Goal: Answer question/provide support: Share knowledge or assist other users

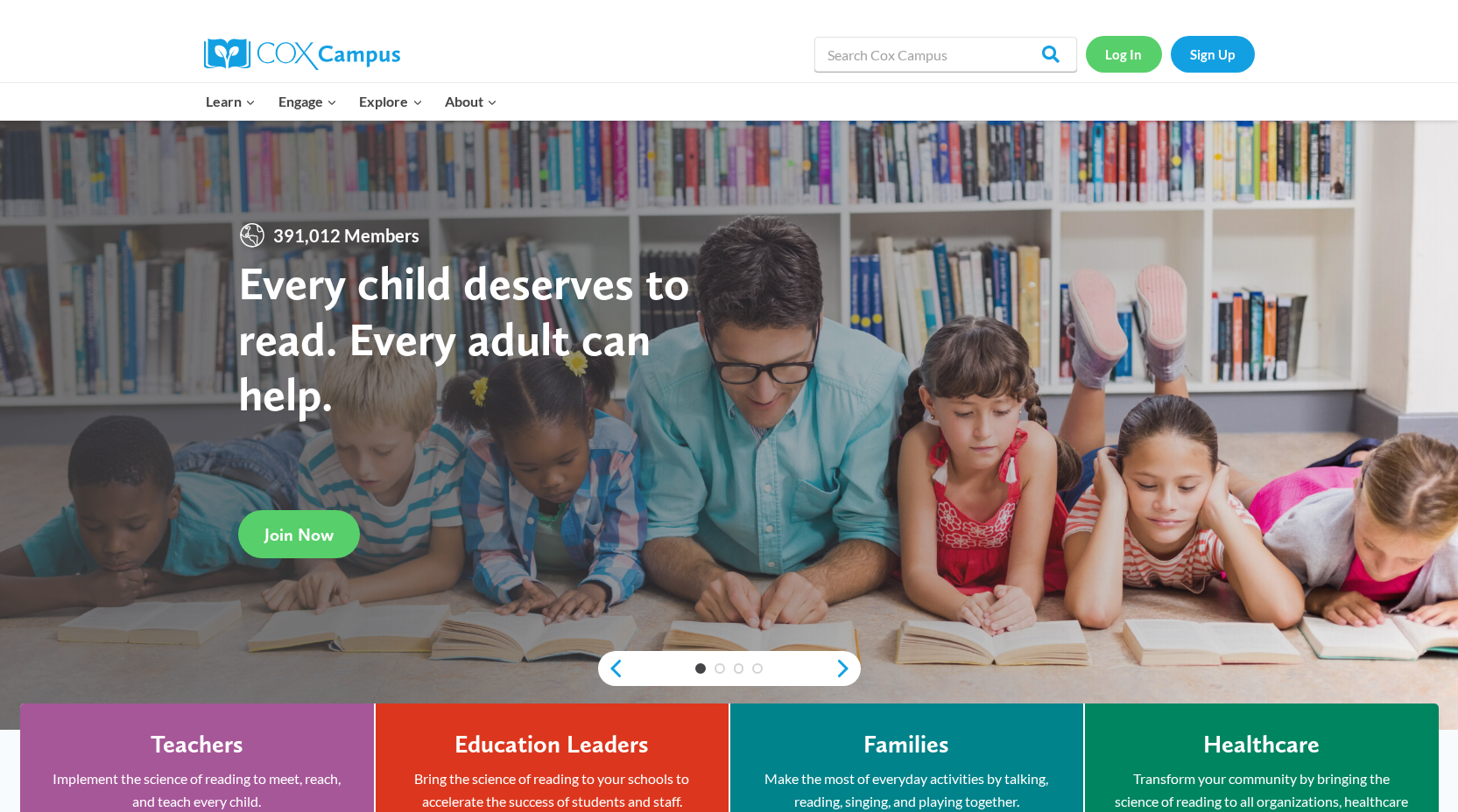
click at [1126, 53] on link "Log In" at bounding box center [1124, 53] width 76 height 36
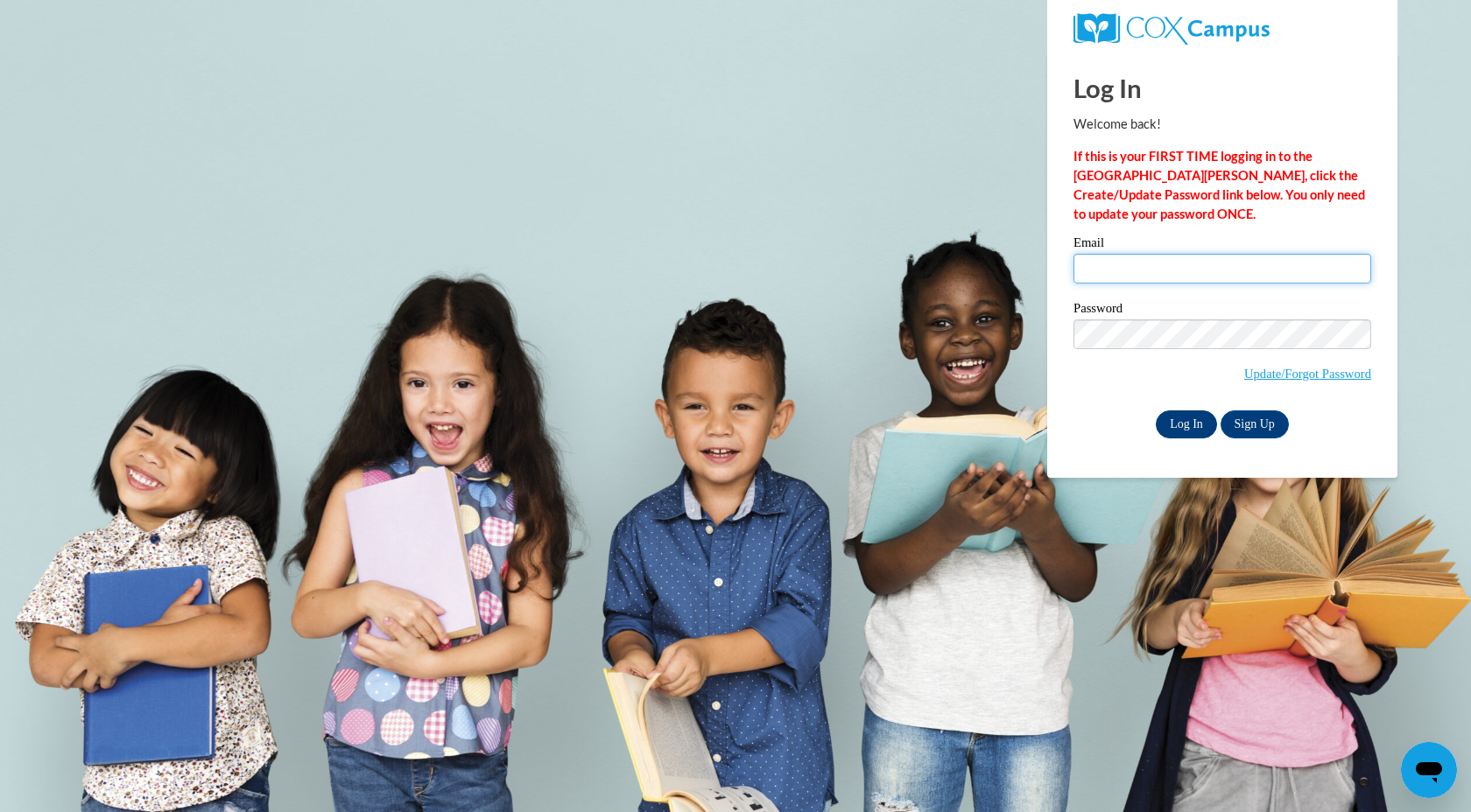
type input "[EMAIL_ADDRESS][DOMAIN_NAME]"
click at [1190, 426] on input "Log In" at bounding box center [1187, 425] width 62 height 28
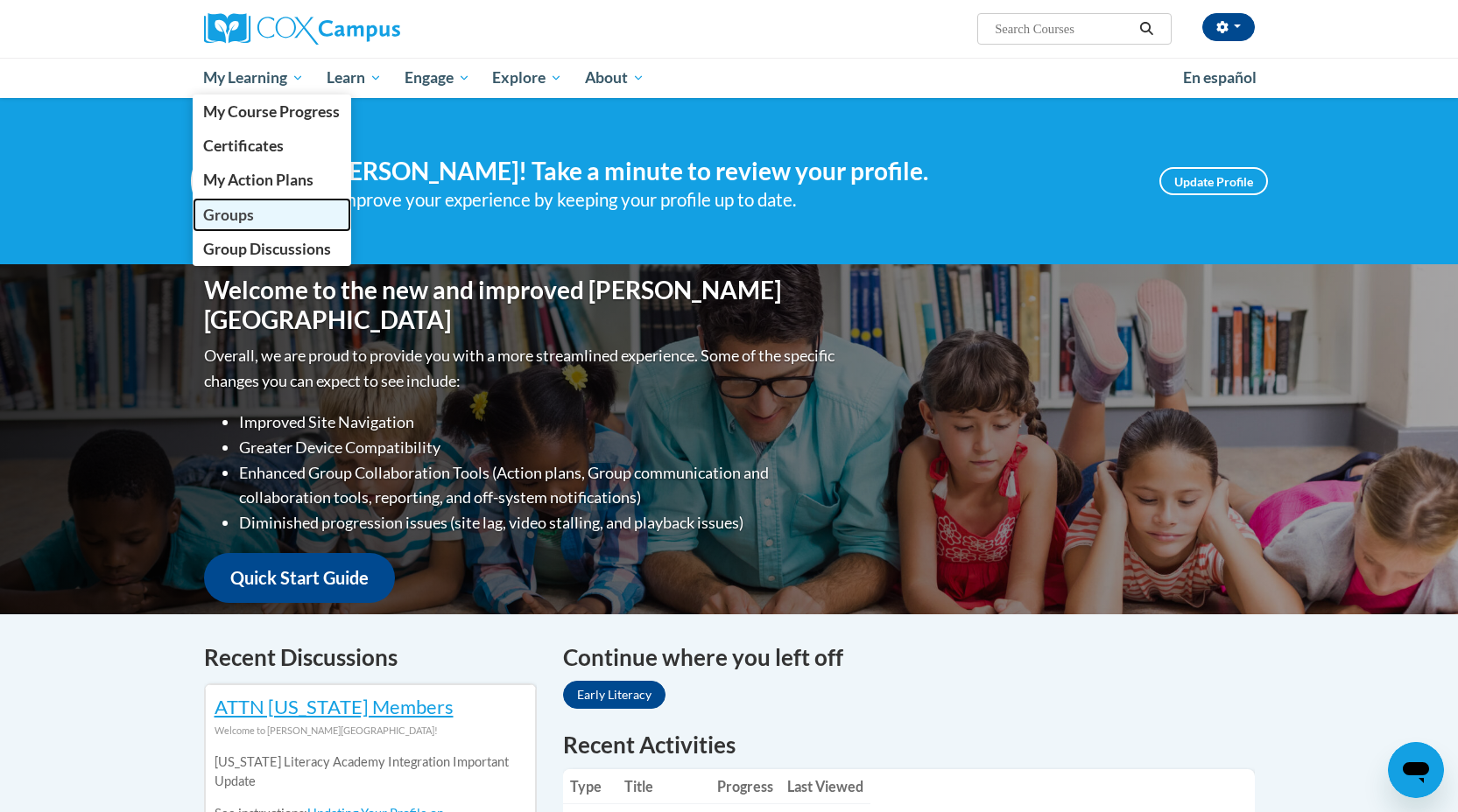
click at [249, 212] on span "Groups" at bounding box center [228, 215] width 51 height 18
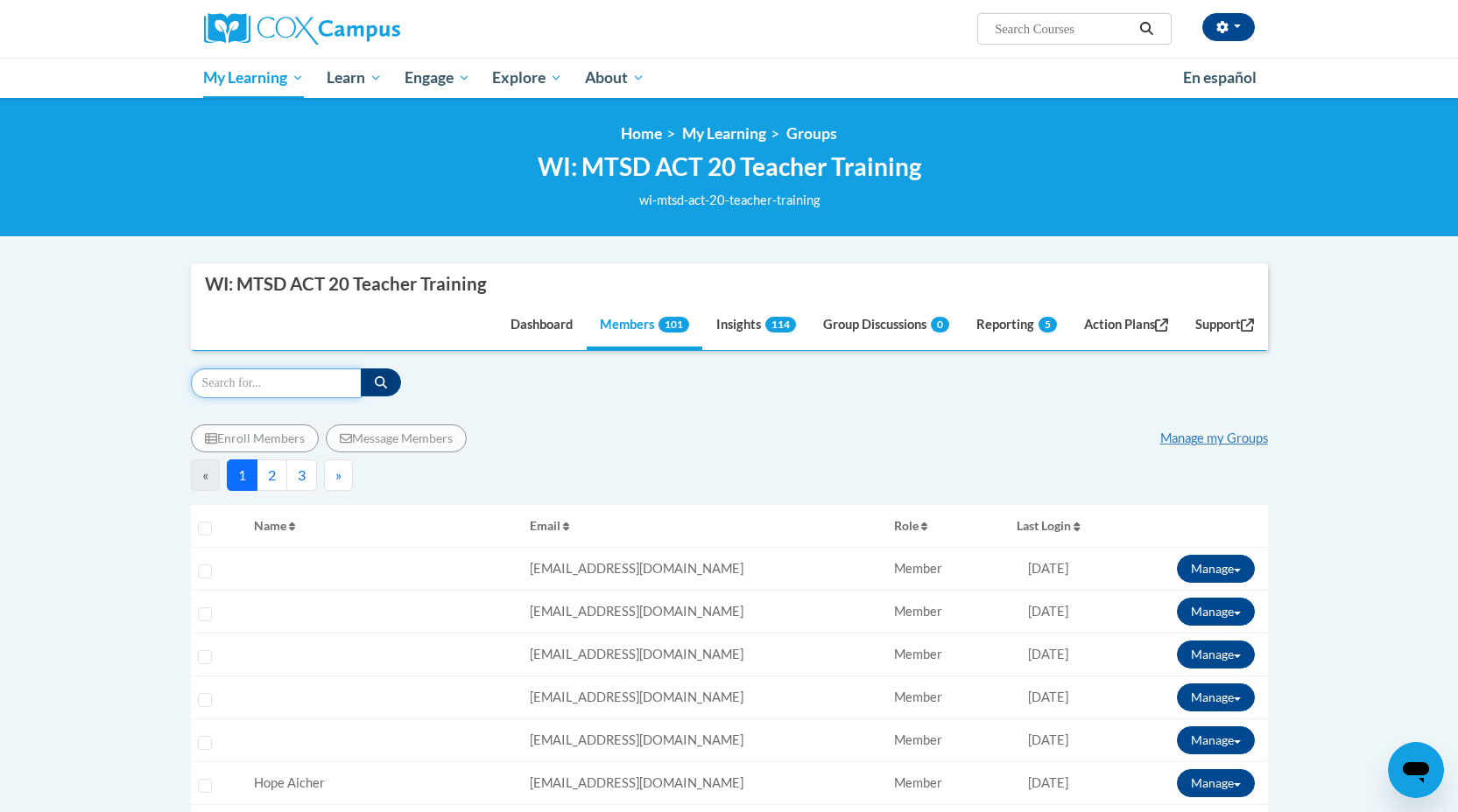
click at [259, 387] on input "Search" at bounding box center [277, 383] width 171 height 29
type input "bowe"
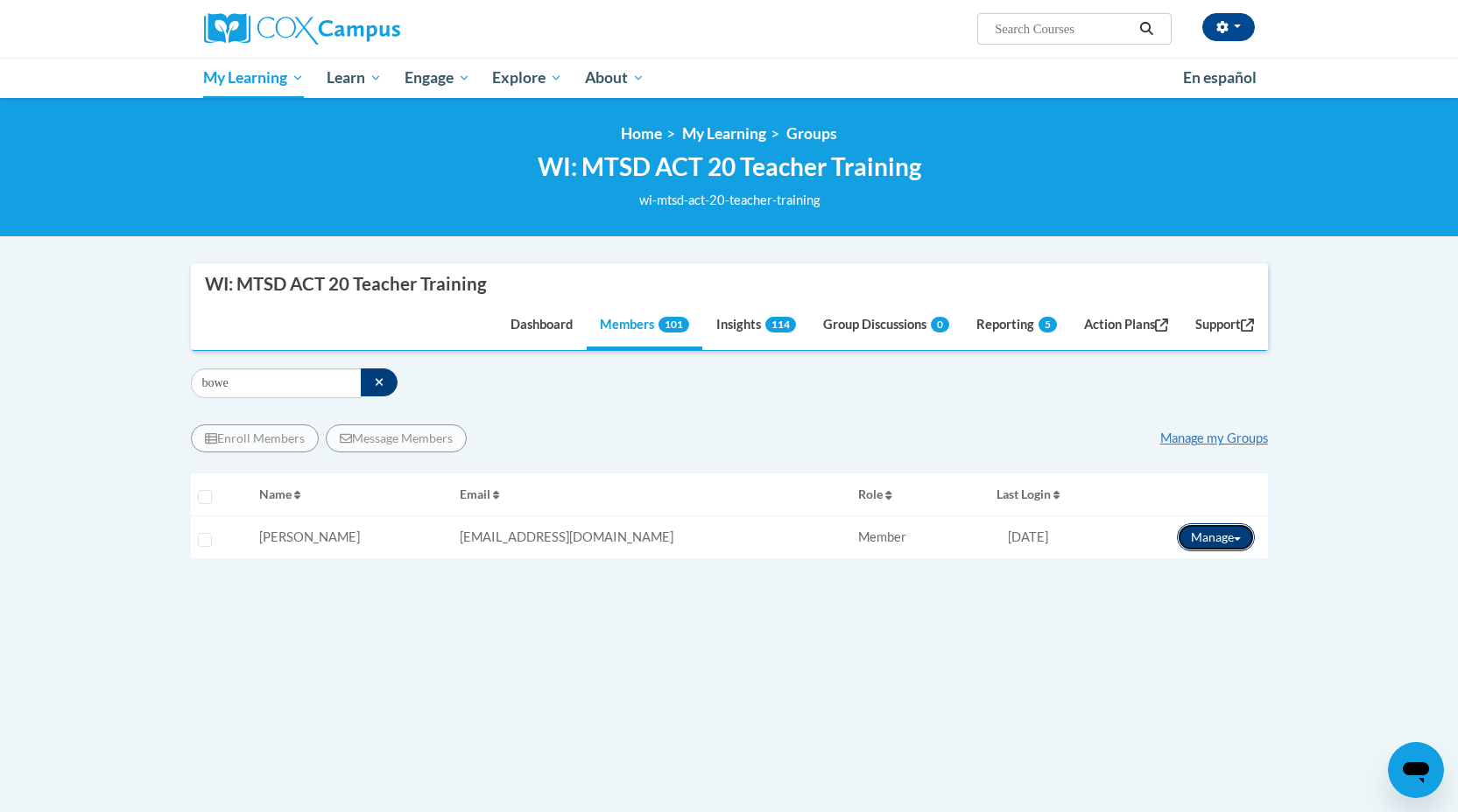
click at [1234, 538] on span at bounding box center [1237, 540] width 7 height 4
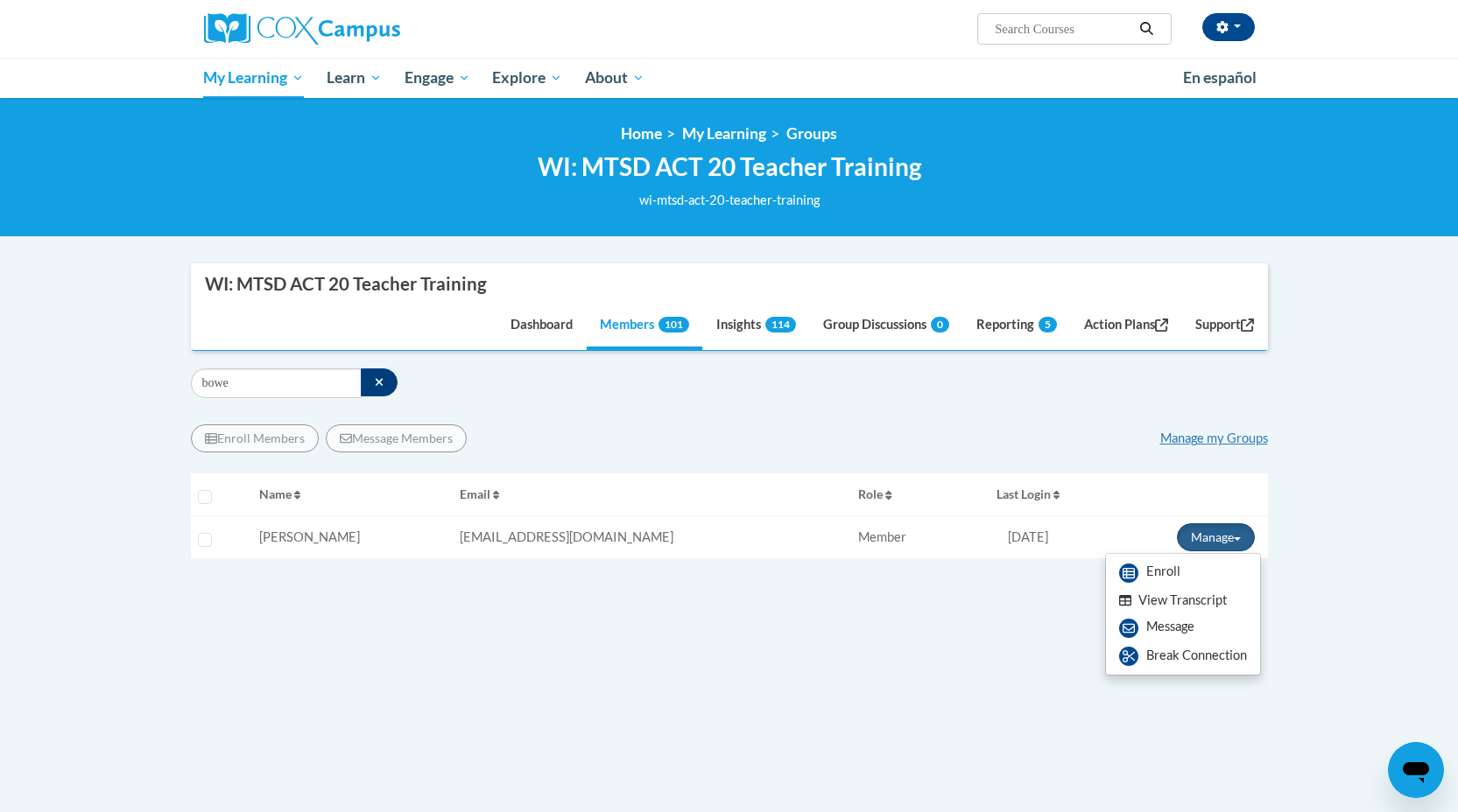
click at [1185, 604] on button "View Transcript" at bounding box center [1173, 601] width 135 height 28
